Goal: Find specific page/section: Find specific page/section

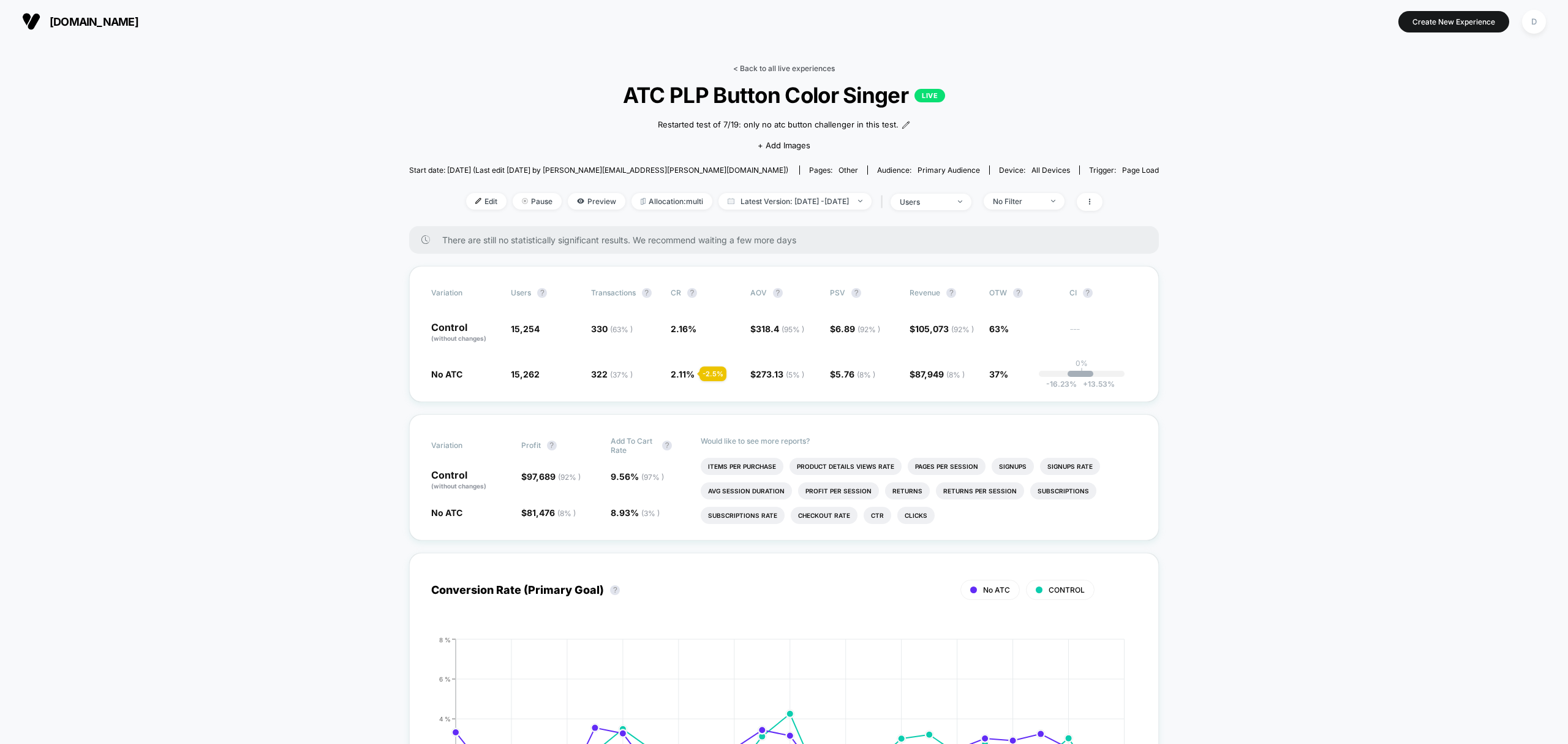
click at [798, 64] on link "< Back to all live experiences" at bounding box center [784, 68] width 102 height 10
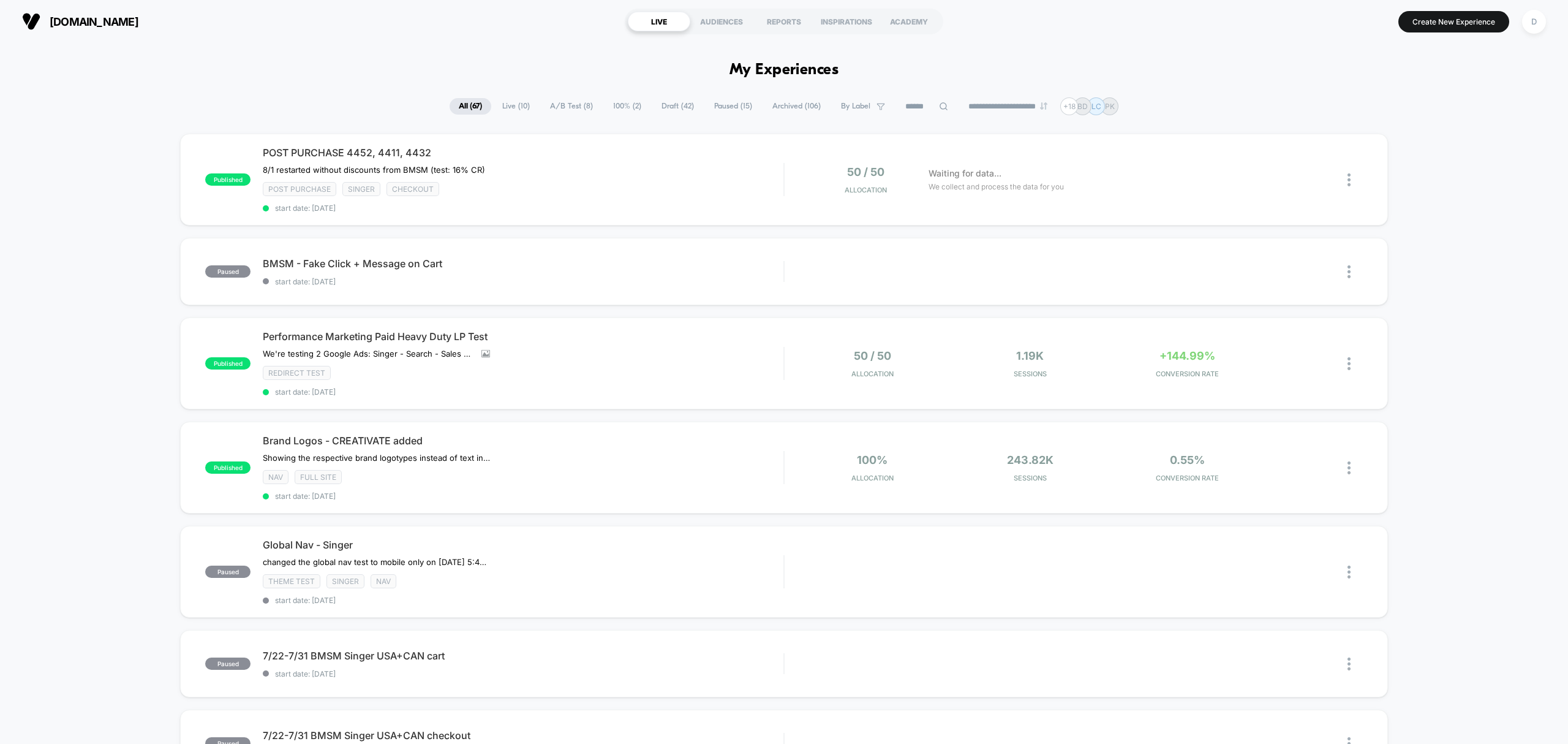
click at [923, 109] on input at bounding box center [927, 106] width 62 height 15
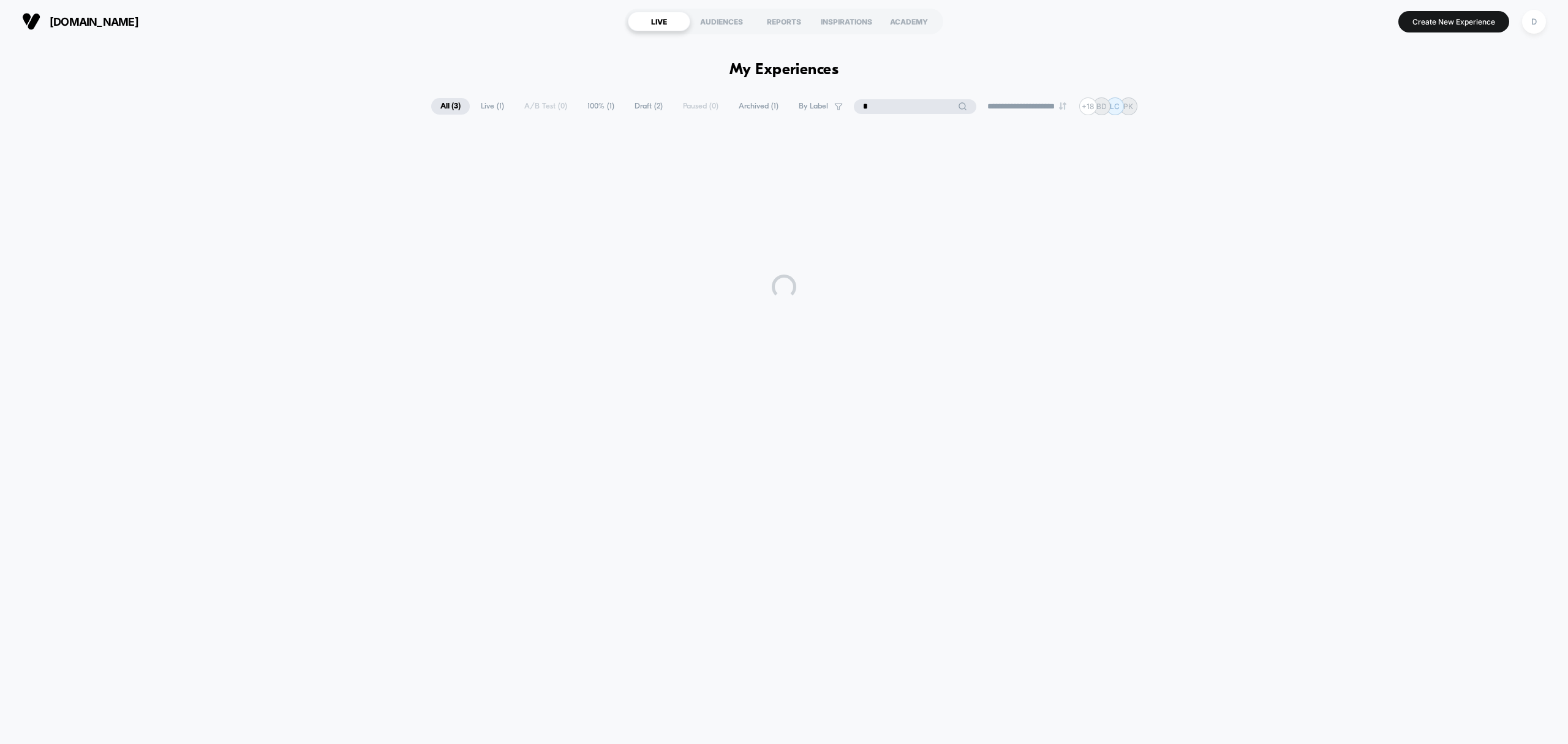
type input "*"
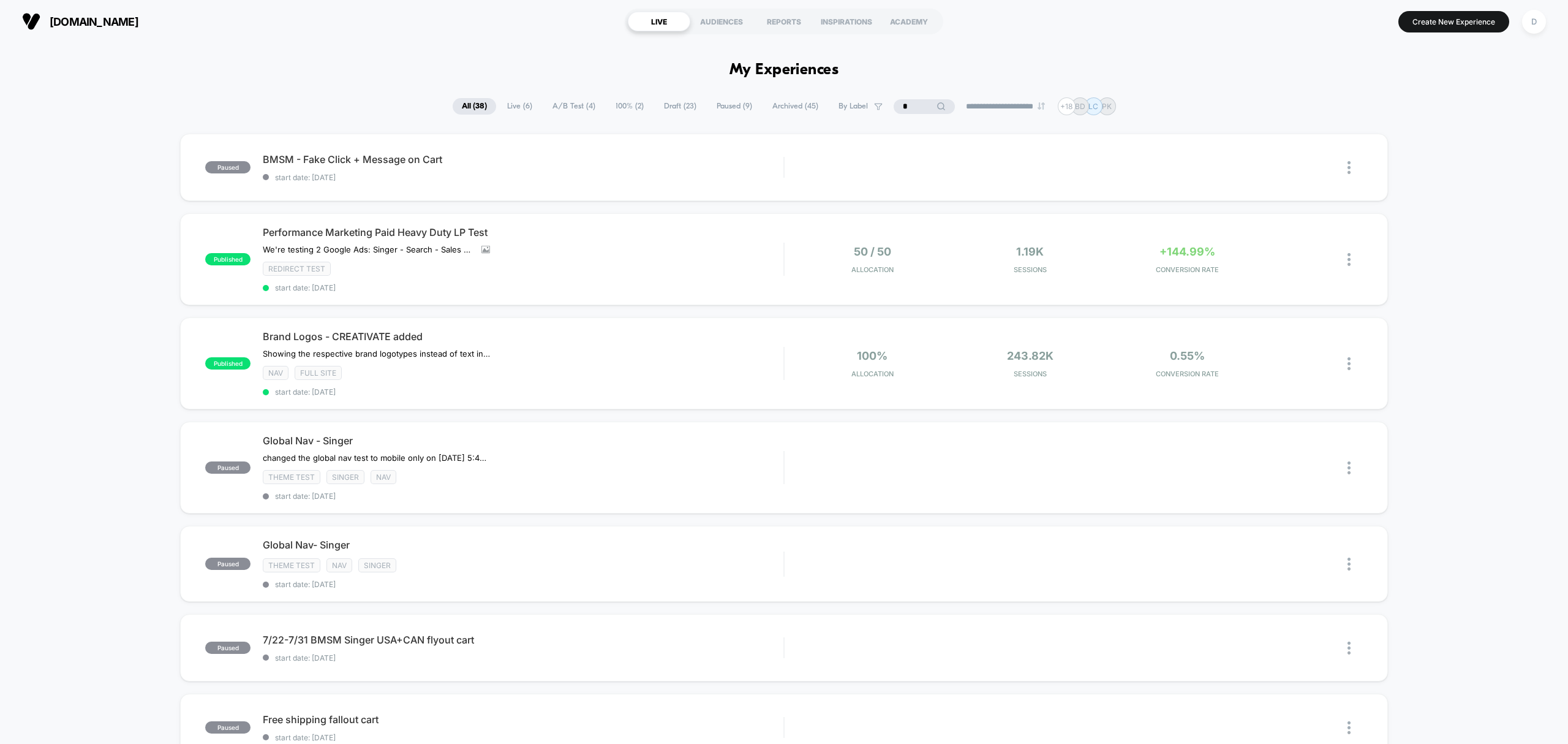
click at [902, 150] on div "paused BMSM - Fake Click + Message on Cart start date: [DATE] Edit Duplicate Pr…" at bounding box center [784, 167] width 1207 height 68
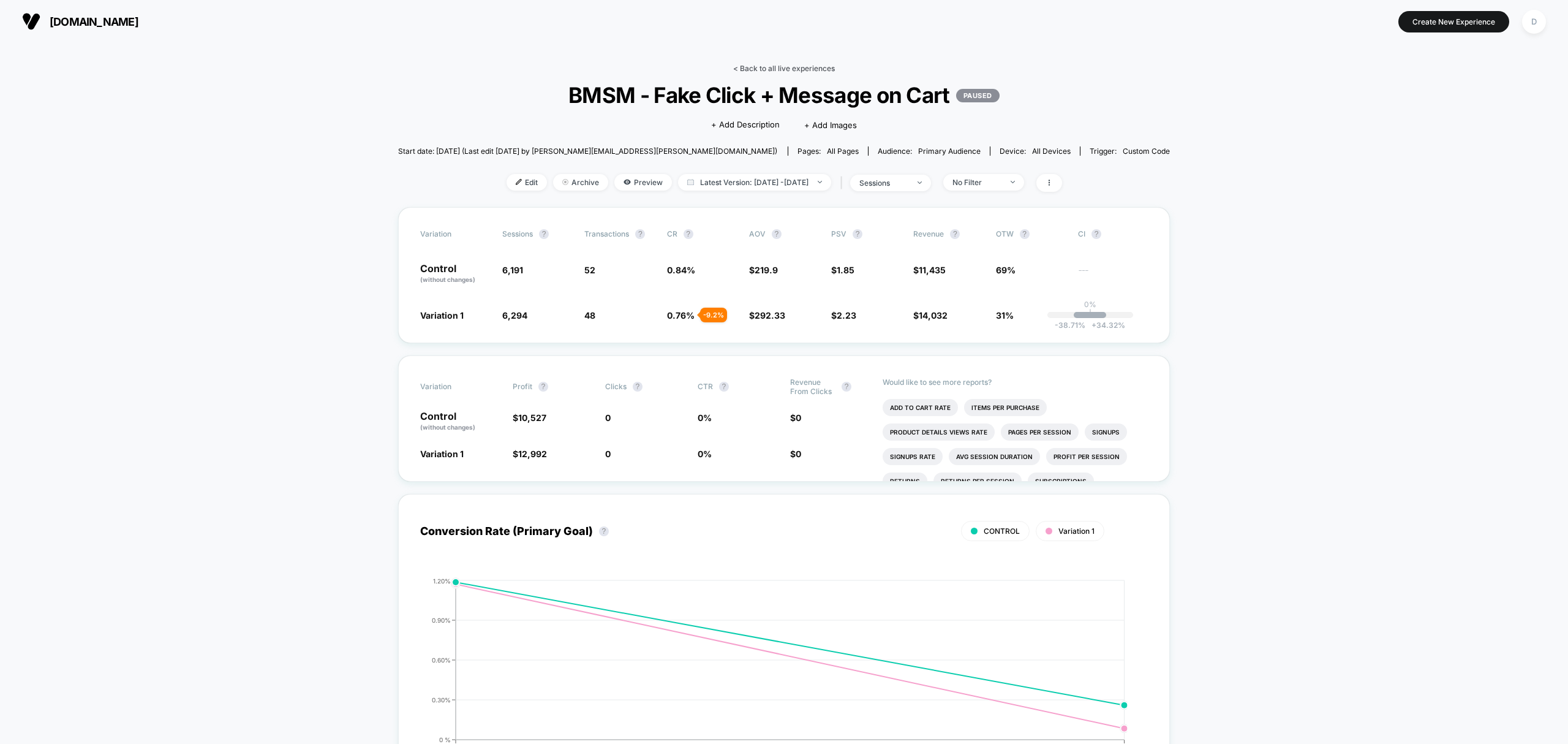
click at [780, 70] on link "< Back to all live experiences" at bounding box center [784, 68] width 102 height 10
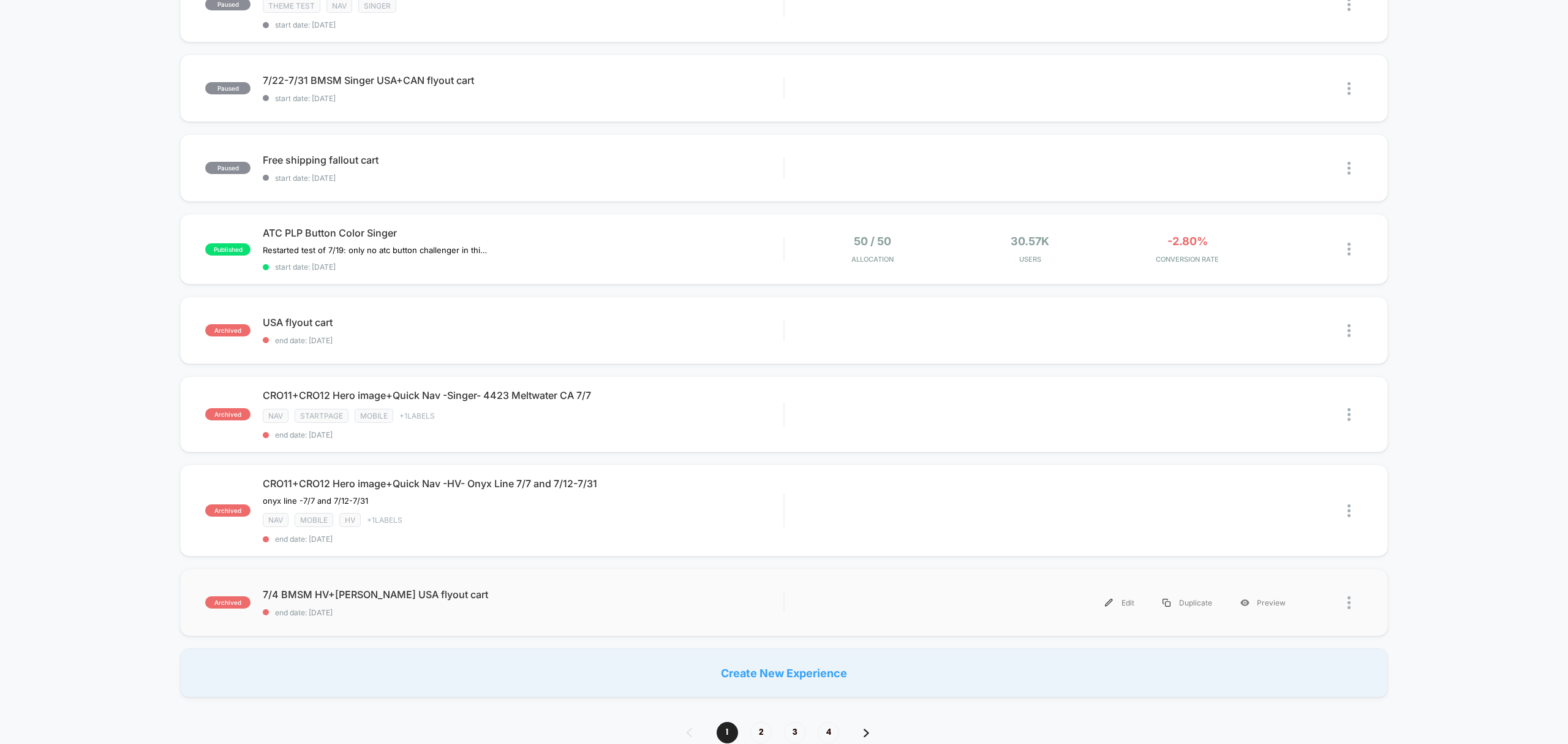
scroll to position [560, 0]
click at [760, 732] on span "2" at bounding box center [761, 732] width 21 height 21
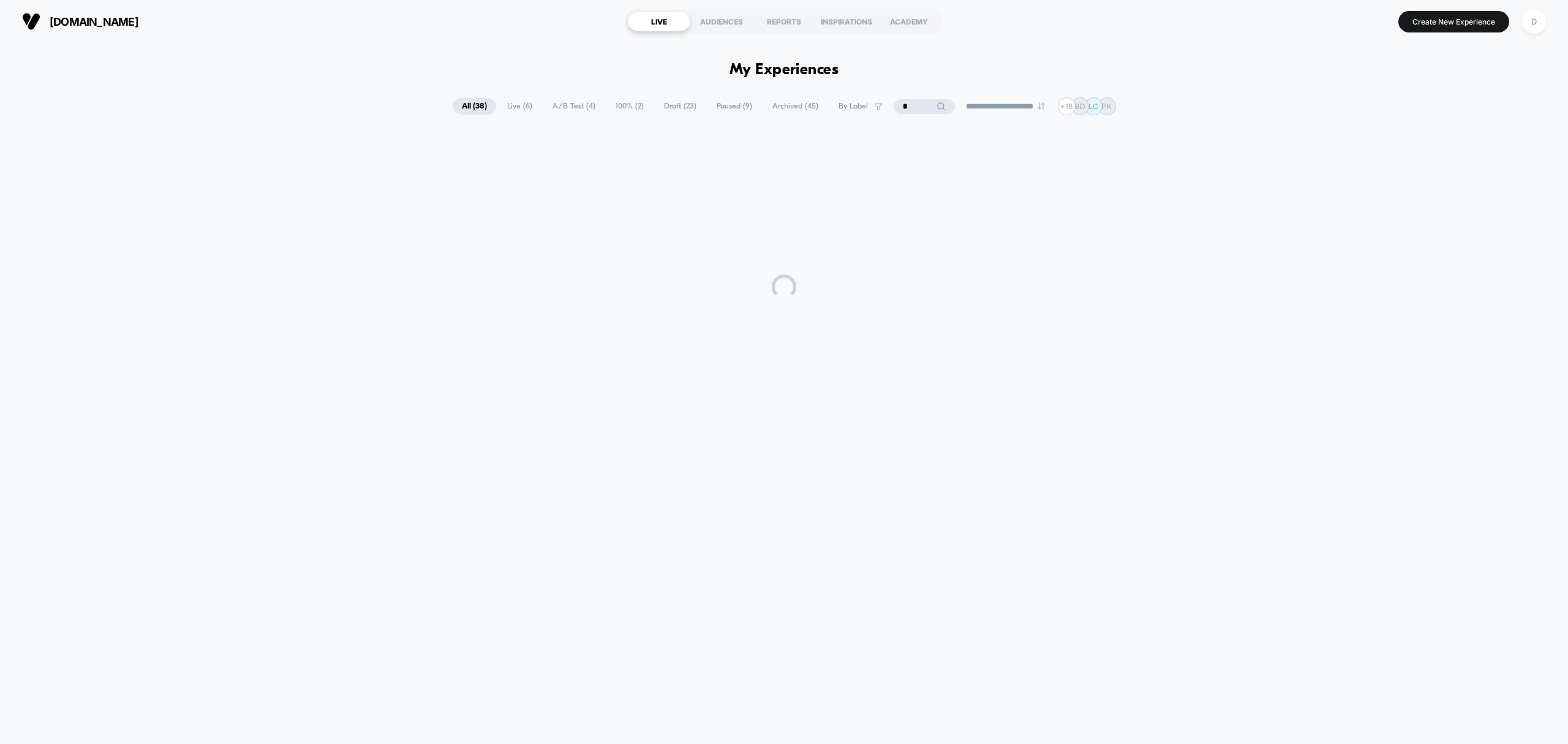
scroll to position [0, 0]
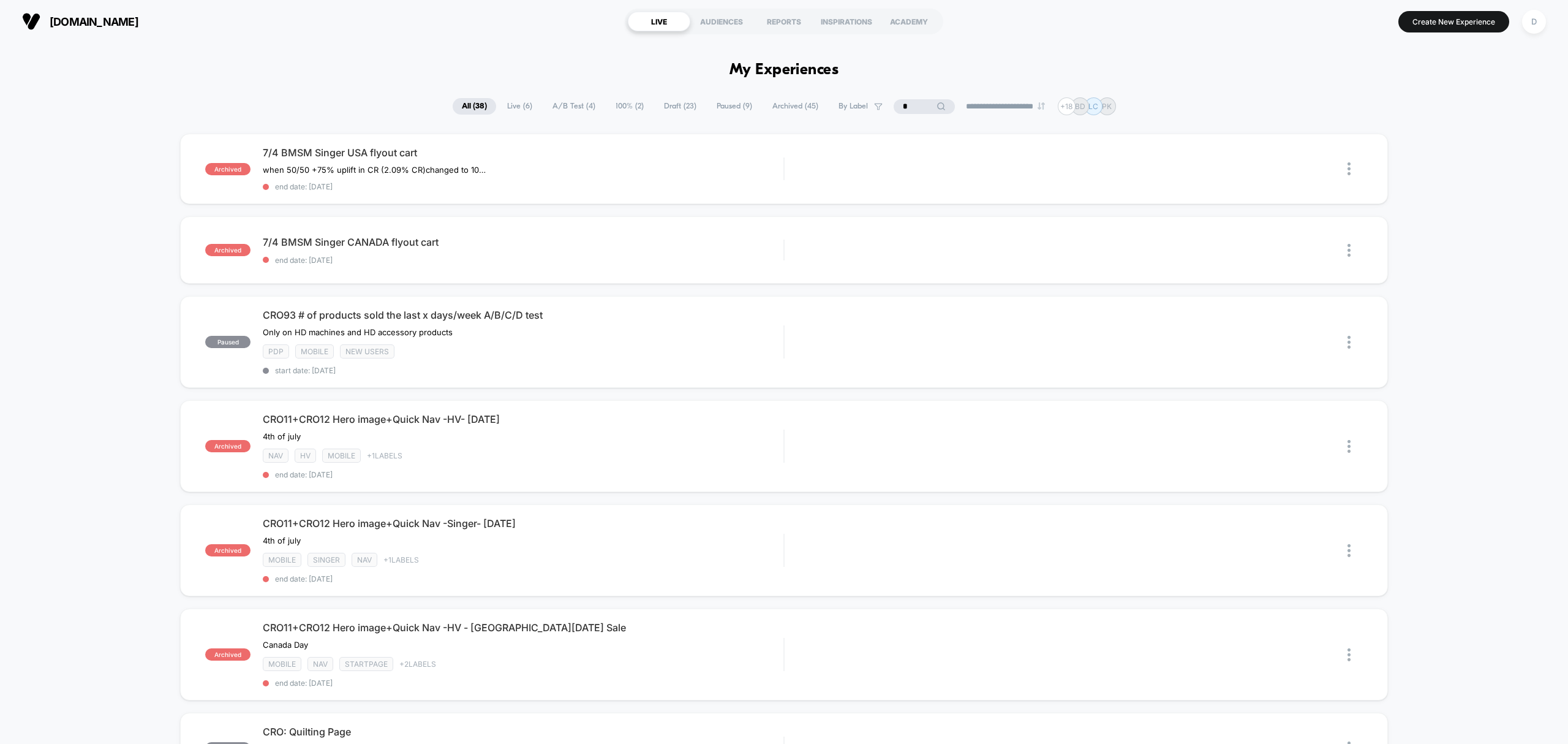
click at [917, 113] on input "*" at bounding box center [925, 106] width 62 height 15
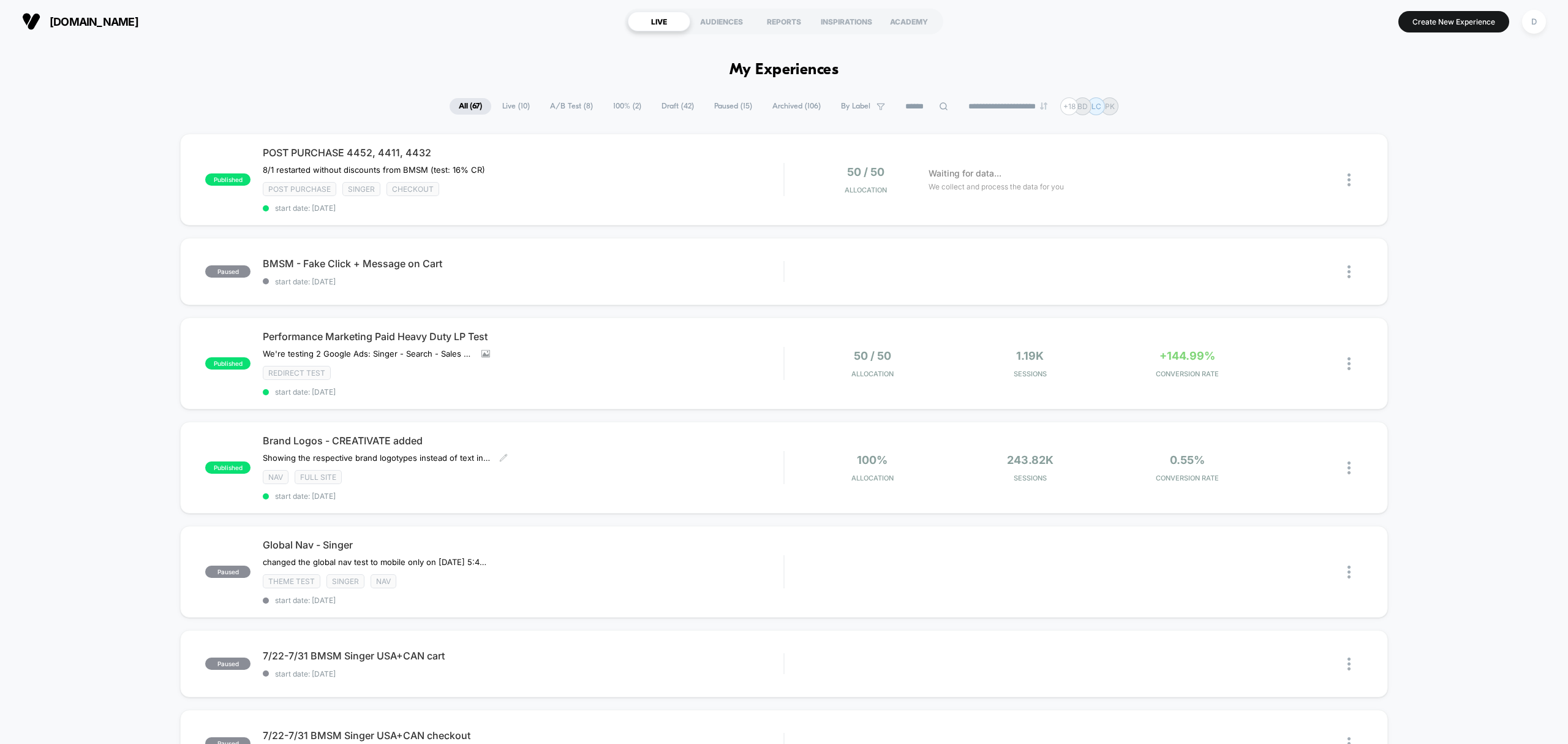
drag, startPoint x: 667, startPoint y: 464, endPoint x: 1564, endPoint y: 131, distance: 956.8
click at [667, 464] on div "Brand Logos - CREATIVATE added ﻿Showing the respective brand logotypes instead …" at bounding box center [523, 467] width 521 height 66
